Goal: Find specific page/section: Find specific page/section

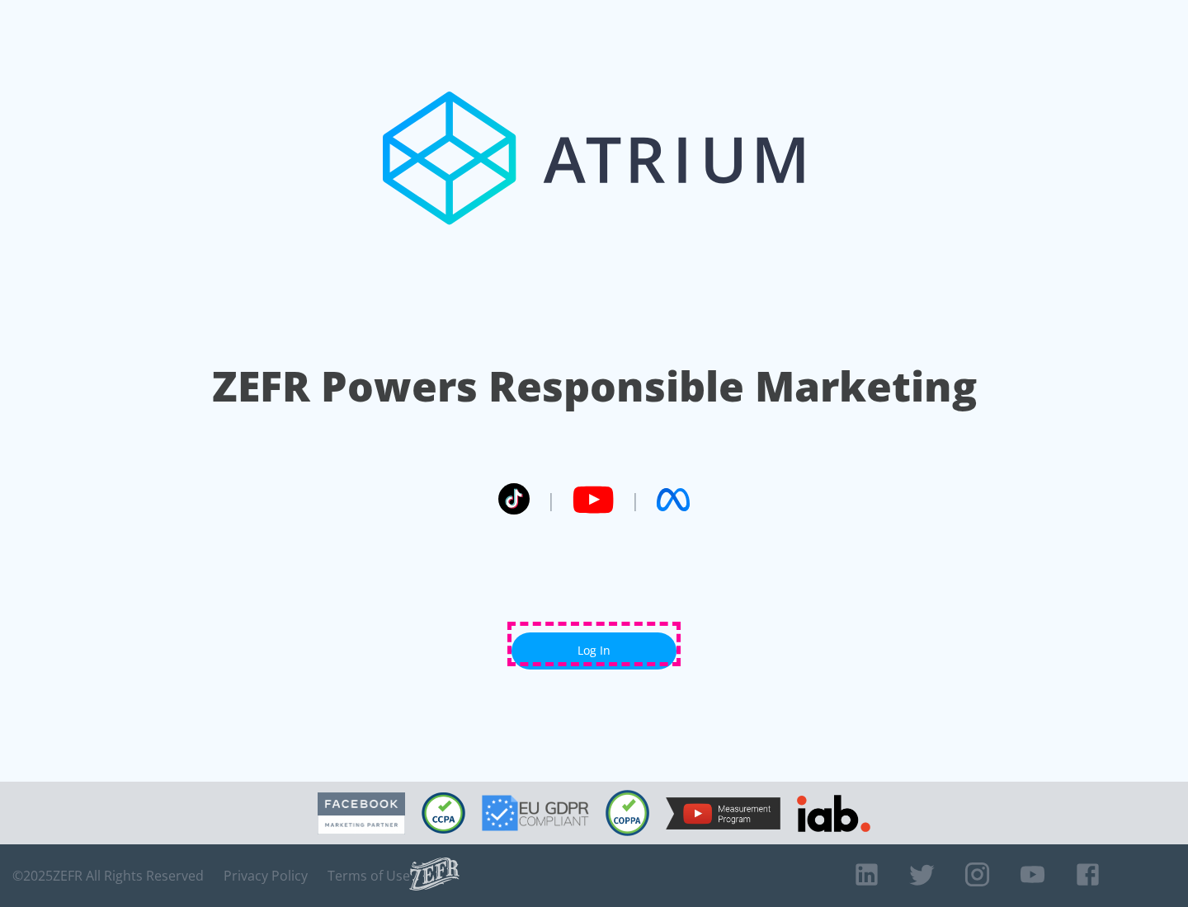
click at [594, 644] on link "Log In" at bounding box center [593, 651] width 165 height 37
